Goal: Information Seeking & Learning: Learn about a topic

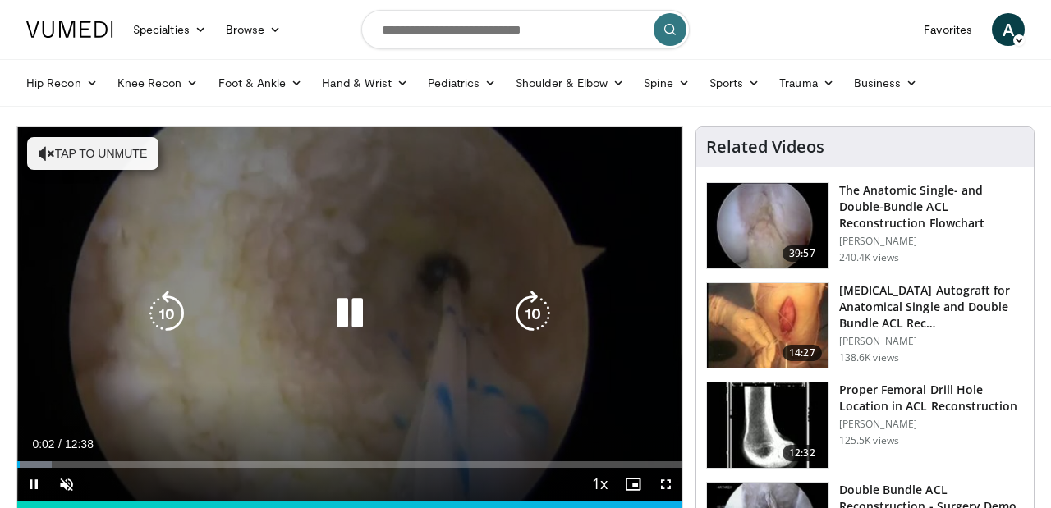
click at [50, 147] on icon "Video Player" at bounding box center [47, 153] width 16 height 16
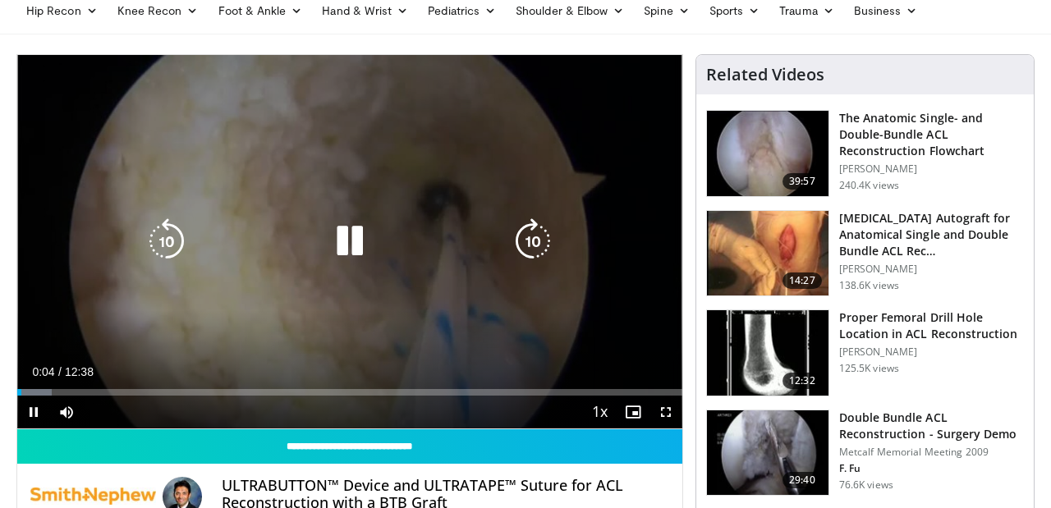
scroll to position [77, 0]
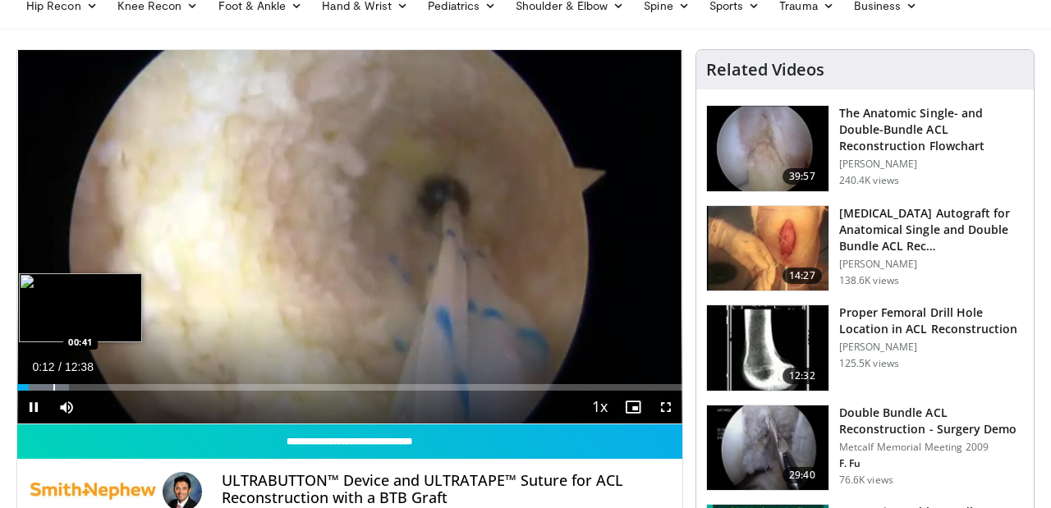
click at [53, 384] on div "Progress Bar" at bounding box center [54, 387] width 2 height 7
click at [32, 384] on div "Progress Bar" at bounding box center [33, 387] width 2 height 7
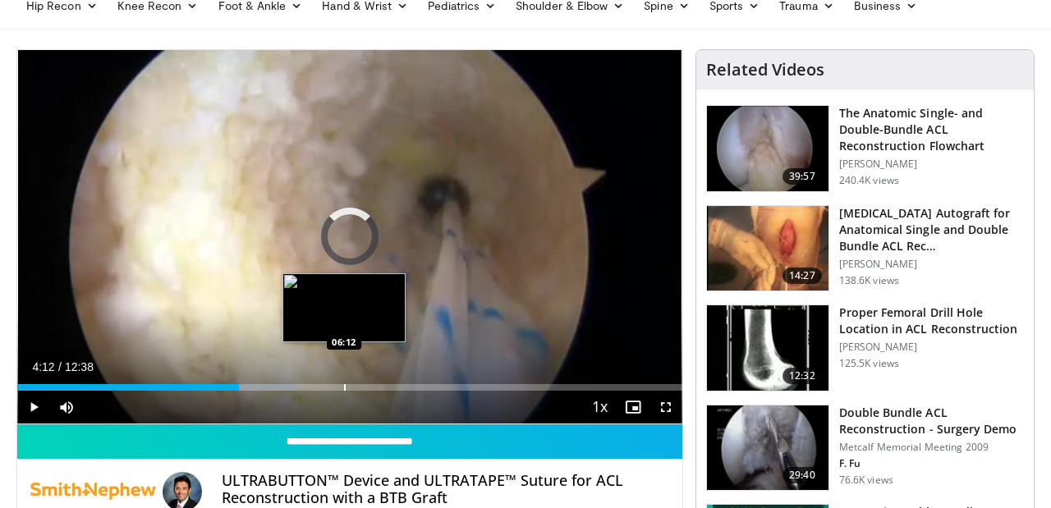
click at [344, 384] on div "Progress Bar" at bounding box center [345, 387] width 2 height 7
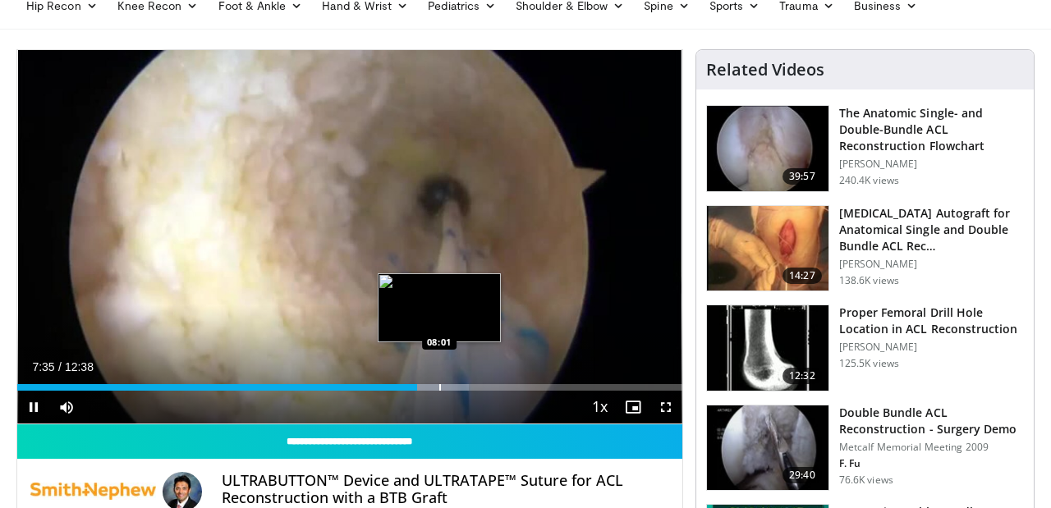
click at [439, 387] on div "Progress Bar" at bounding box center [440, 387] width 2 height 7
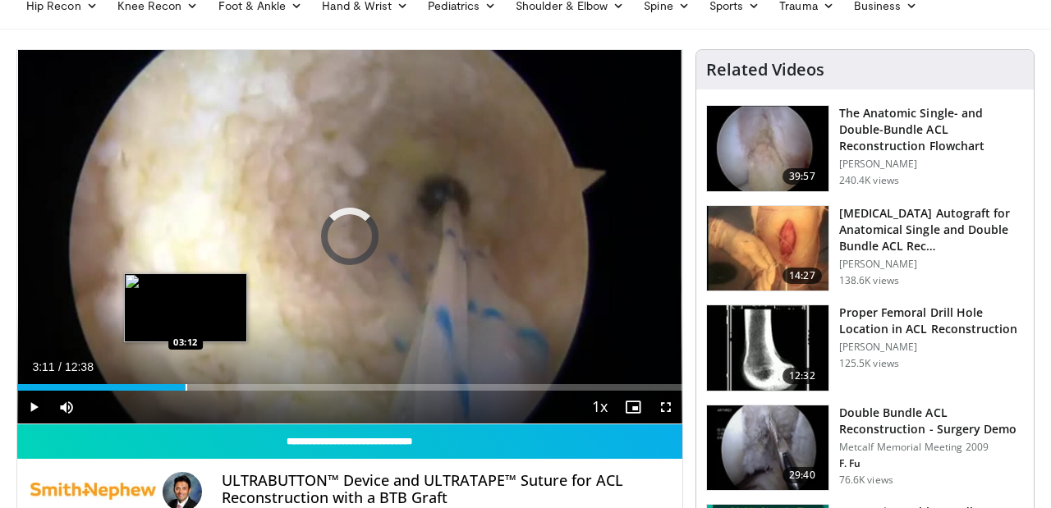
click at [185, 384] on div "Loaded : 0.00% 11:08 03:12" at bounding box center [349, 387] width 665 height 7
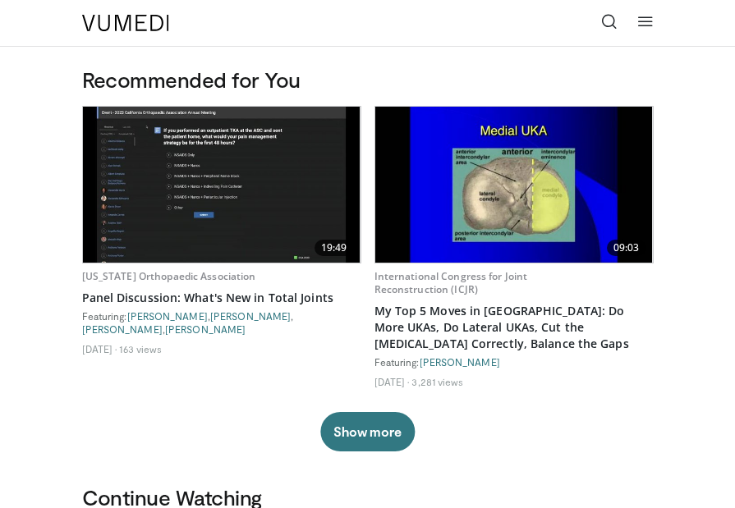
click at [644, 21] on icon at bounding box center [645, 21] width 16 height 16
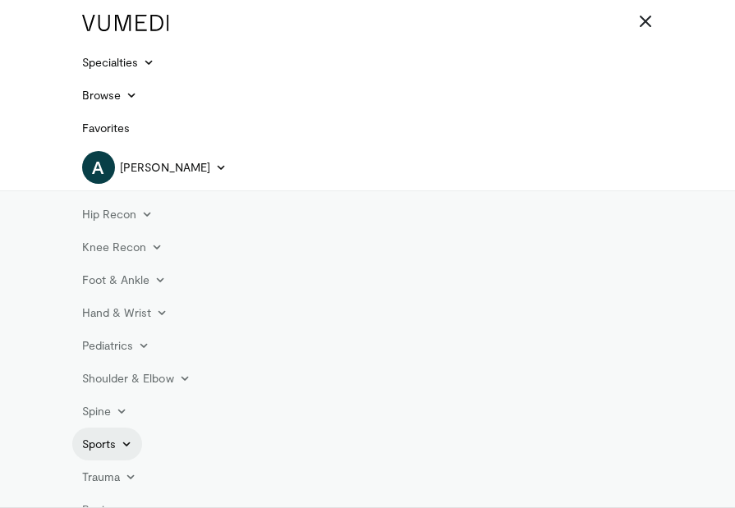
click at [116, 441] on link "Sports" at bounding box center [107, 444] width 71 height 33
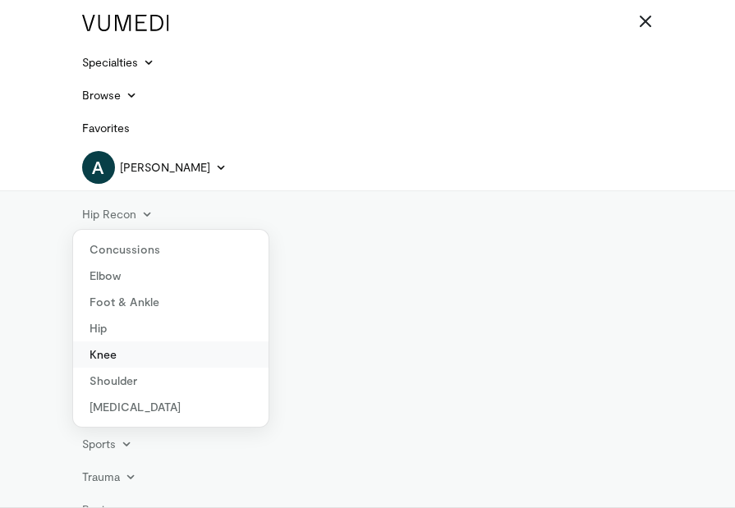
click at [116, 359] on link "Knee" at bounding box center [170, 355] width 195 height 26
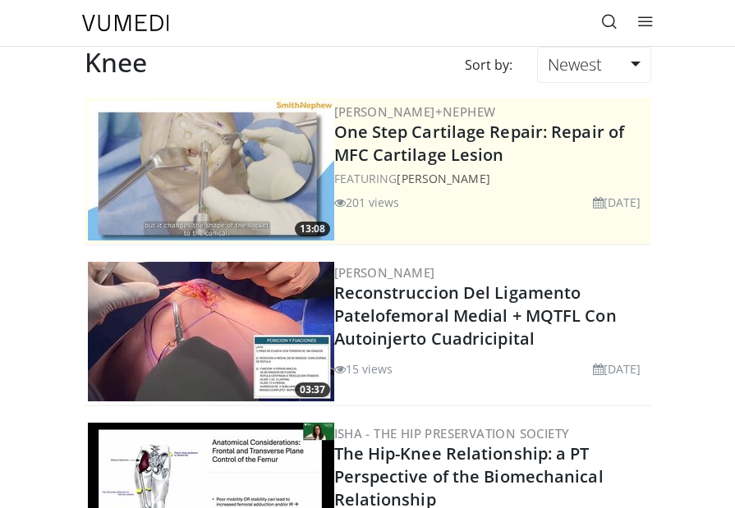
click at [603, 21] on icon at bounding box center [609, 21] width 16 height 16
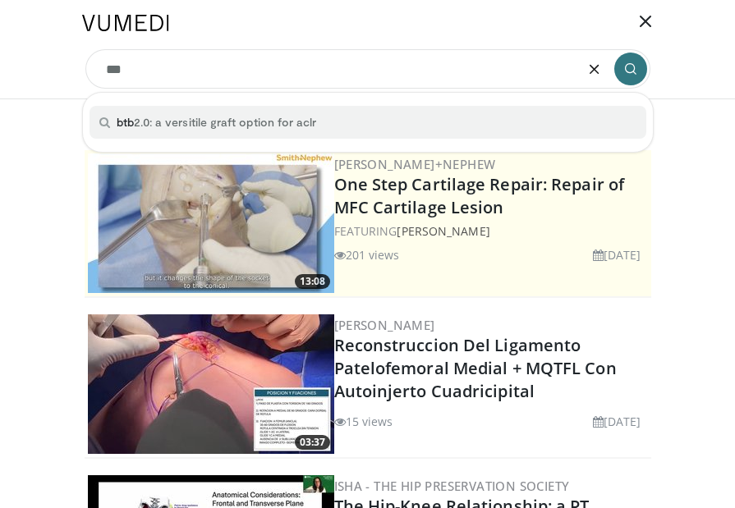
type input "***"
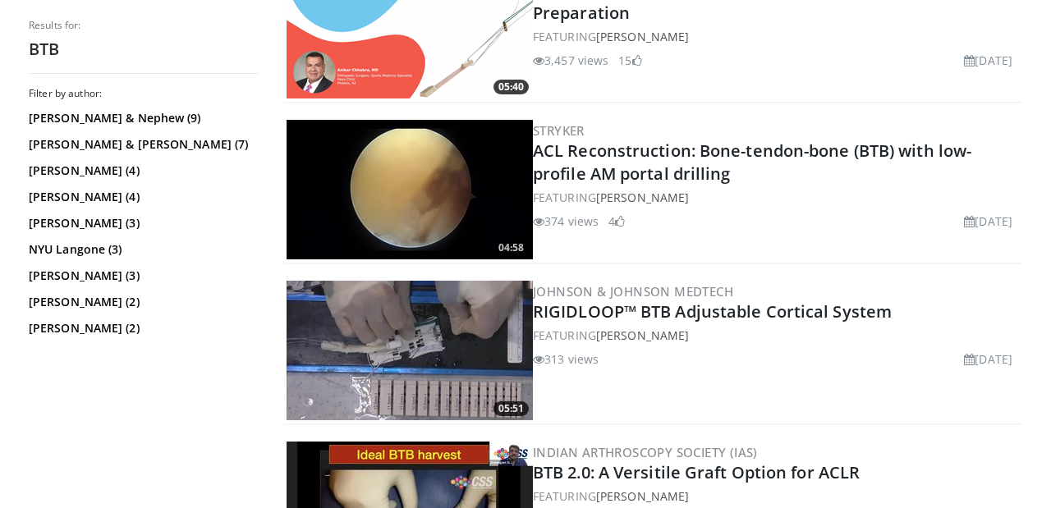
scroll to position [1030, 0]
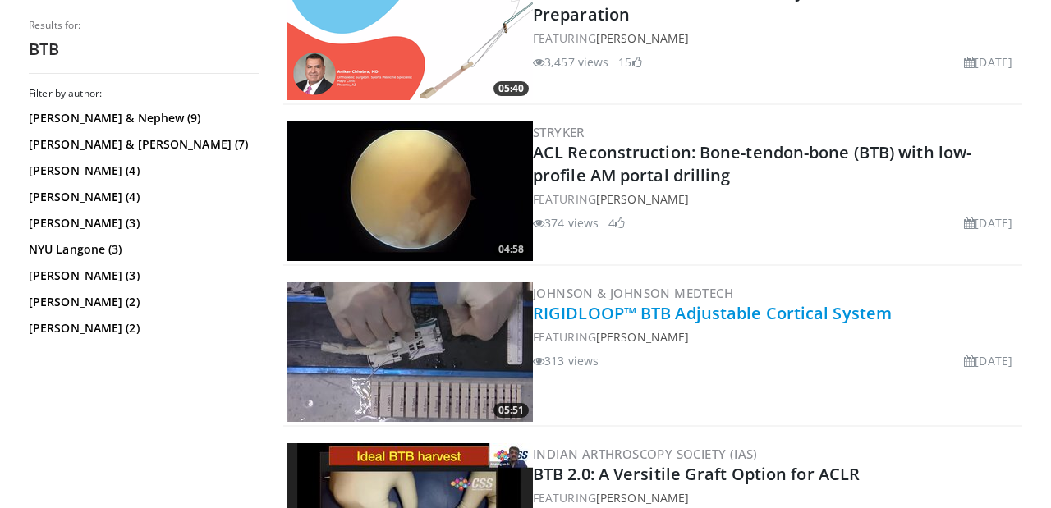
click at [694, 311] on link "RIGIDLOOP™ BTB Adjustable Cortical System" at bounding box center [712, 313] width 359 height 22
click at [696, 315] on link "RIGIDLOOP™ BTB Adjustable Cortical System" at bounding box center [712, 313] width 359 height 22
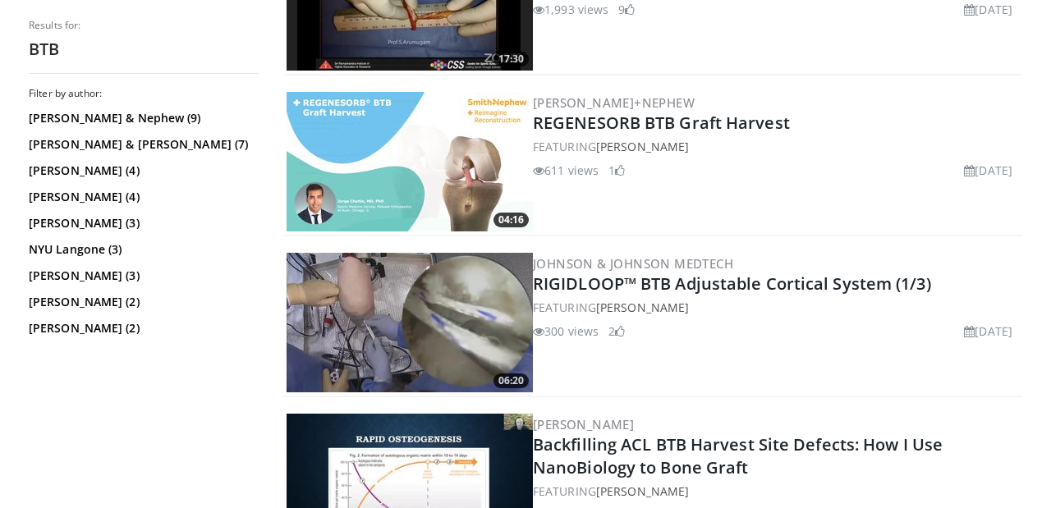
scroll to position [1548, 0]
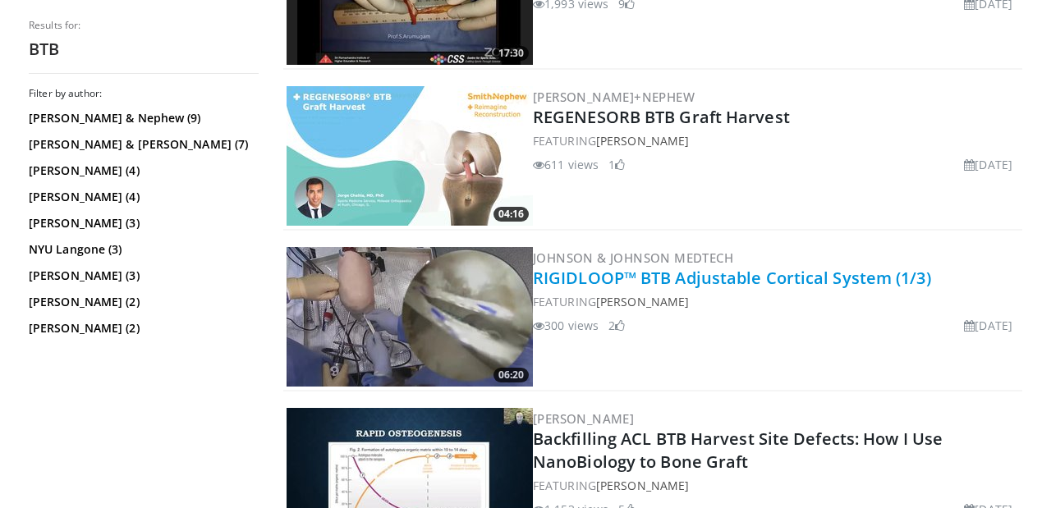
click at [636, 284] on link "RIGIDLOOP™ BTB Adjustable Cortical System (1/3)" at bounding box center [732, 278] width 398 height 22
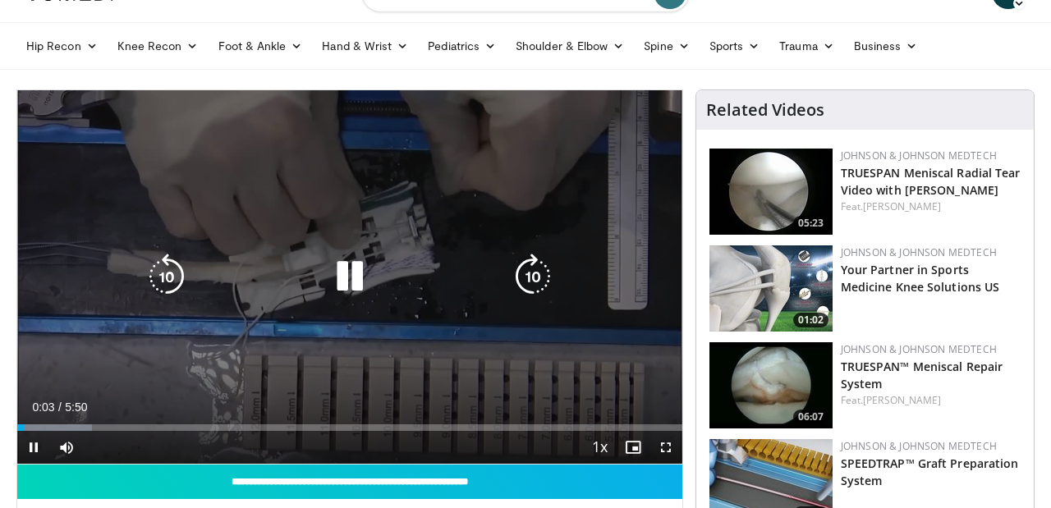
scroll to position [44, 0]
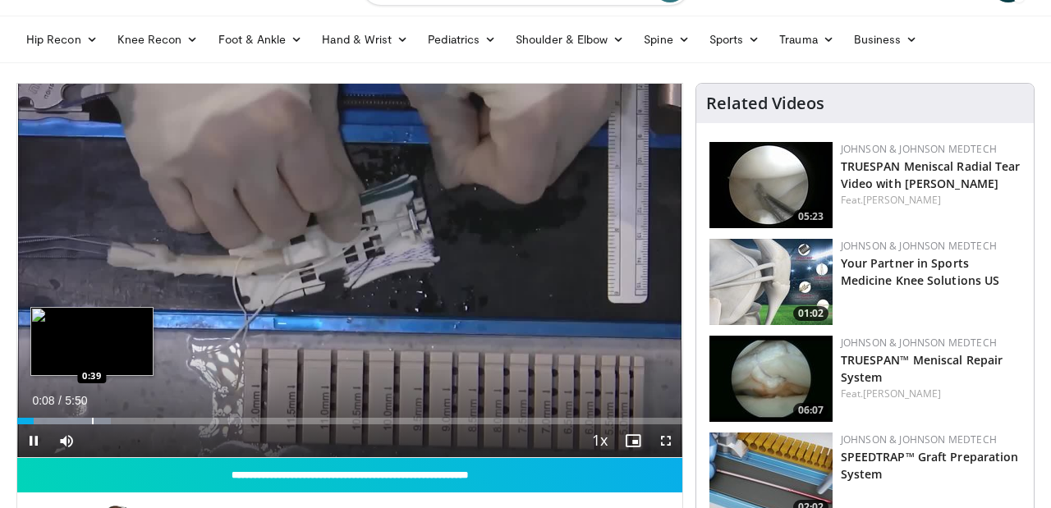
click at [92, 415] on div "Loaded : 14.12% 0:08 0:39" at bounding box center [349, 417] width 665 height 16
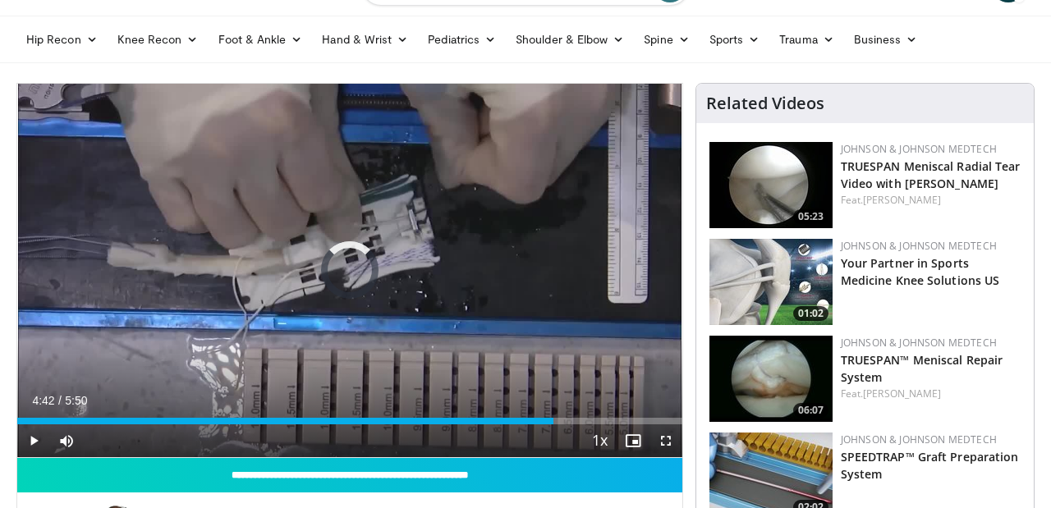
click at [553, 422] on div "Progress Bar" at bounding box center [554, 421] width 2 height 7
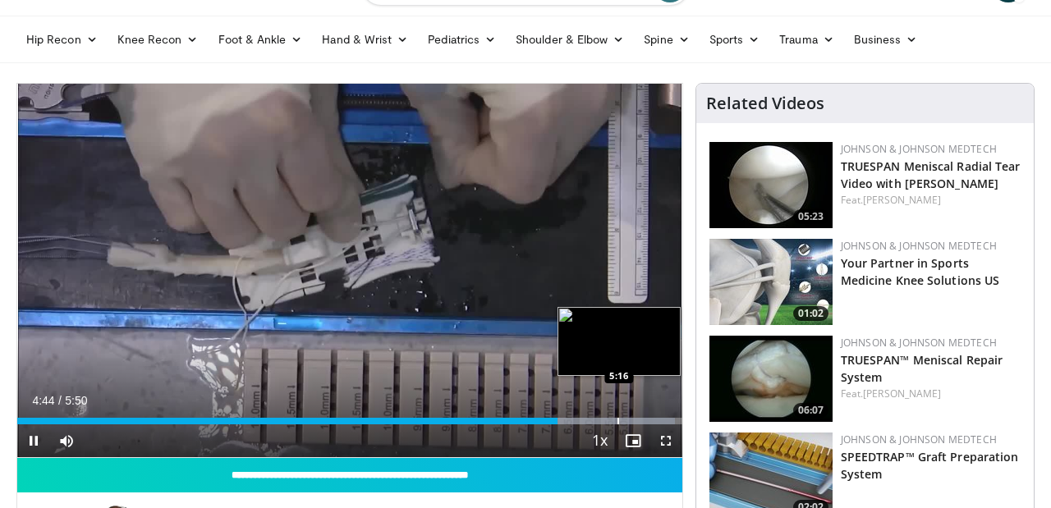
click at [617, 420] on div "Progress Bar" at bounding box center [618, 421] width 2 height 7
click at [649, 419] on div "Progress Bar" at bounding box center [648, 421] width 2 height 7
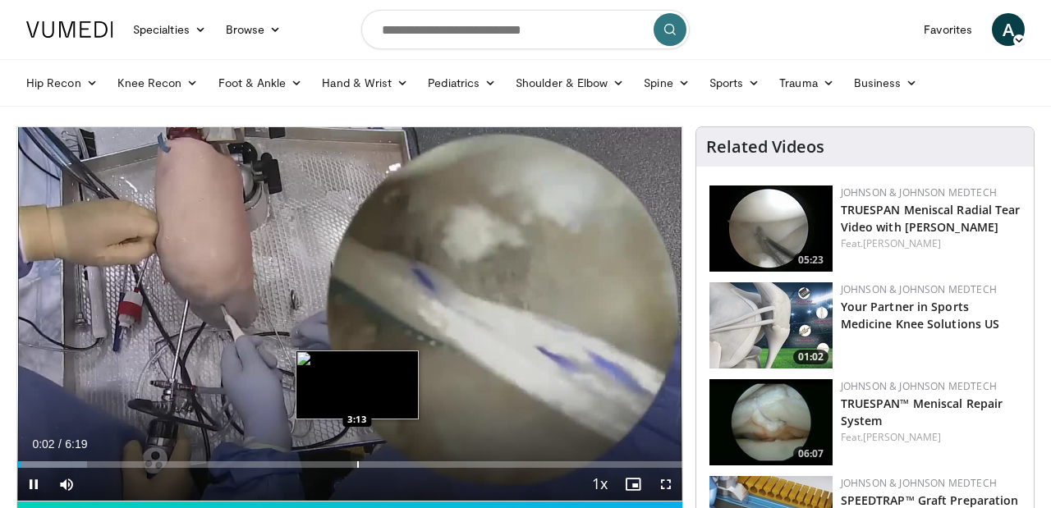
click at [356, 459] on div "Loaded : 10.45% 0:02 3:13" at bounding box center [349, 460] width 665 height 16
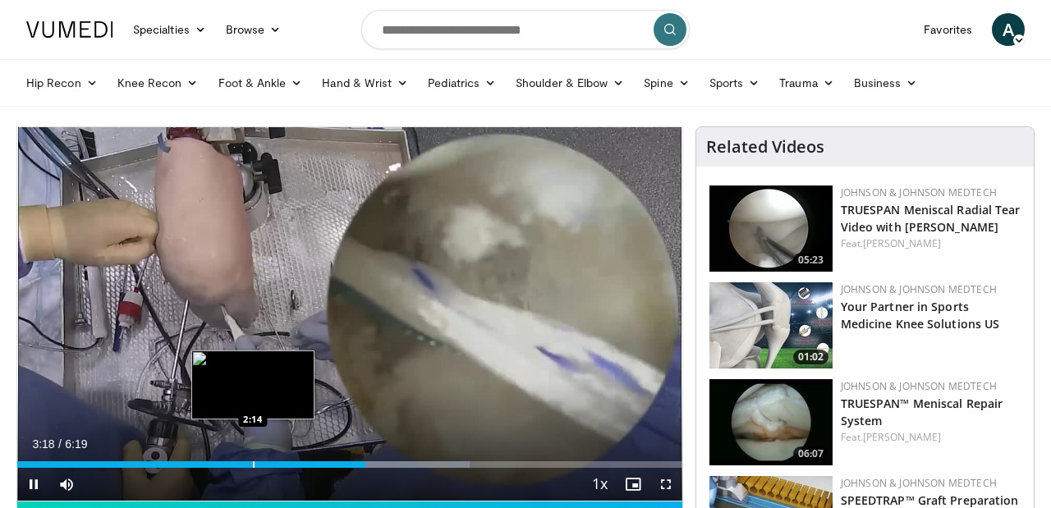
click at [253, 461] on div "Progress Bar" at bounding box center [254, 464] width 2 height 7
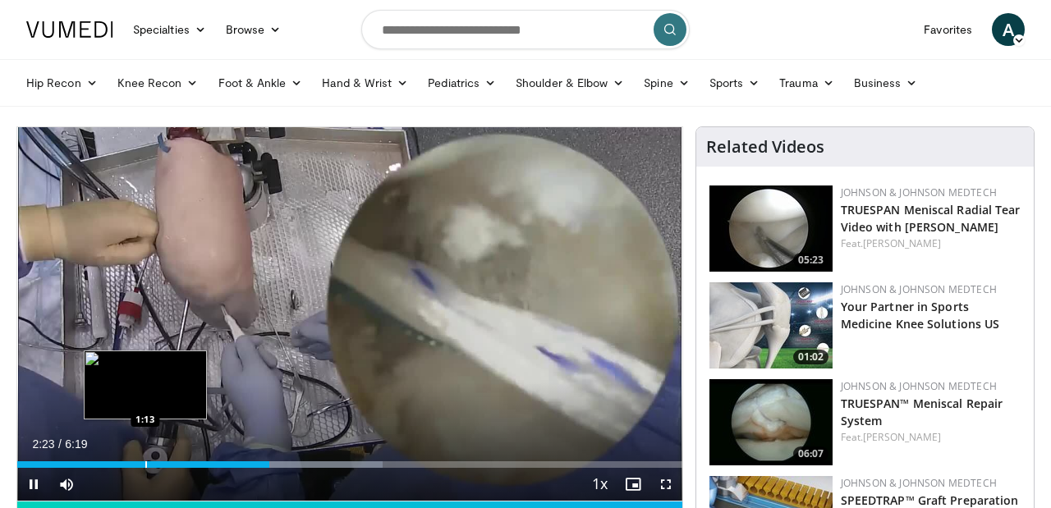
click at [145, 460] on div "Loaded : 54.94% 2:23 1:13" at bounding box center [349, 460] width 665 height 16
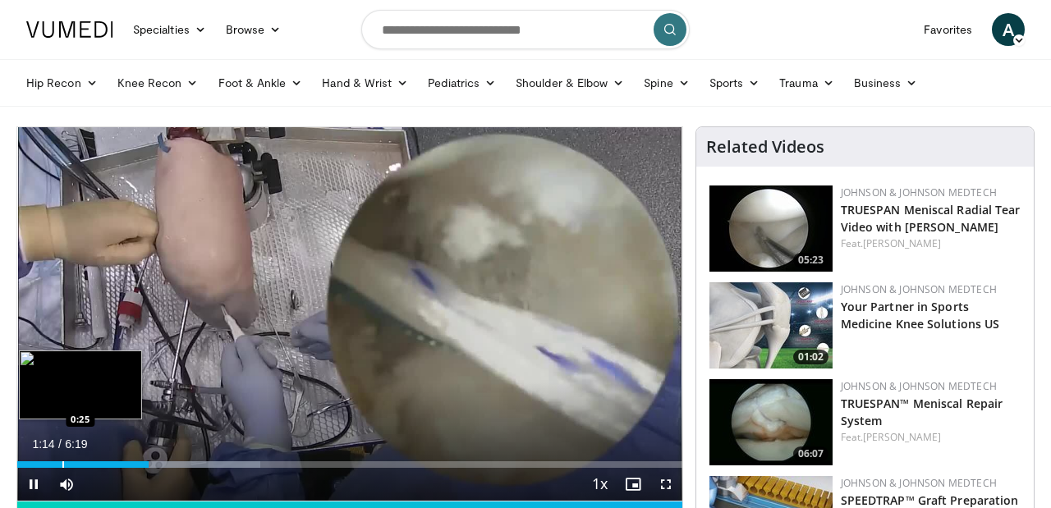
click at [62, 461] on div "Progress Bar" at bounding box center [63, 464] width 2 height 7
